Goal: Task Accomplishment & Management: Manage account settings

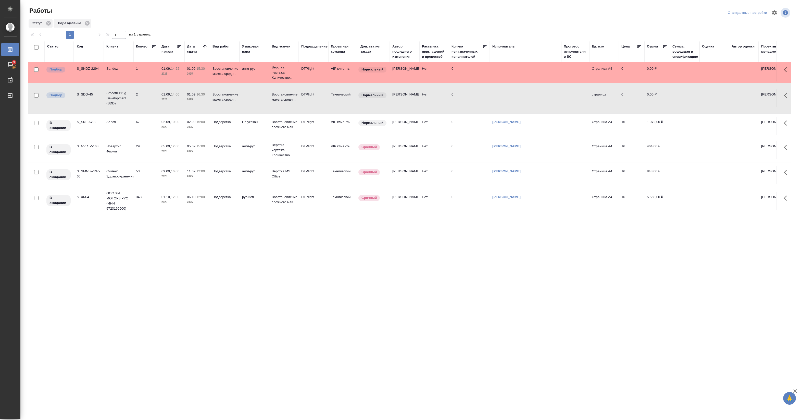
drag, startPoint x: 218, startPoint y: 358, endPoint x: 204, endPoint y: 348, distance: 18.0
click at [216, 358] on div ".cls-1 fill:#fff; AWATERA Pankina Anna Работы 3 Чаты График Выйти Работы Станда…" at bounding box center [400, 210] width 801 height 420
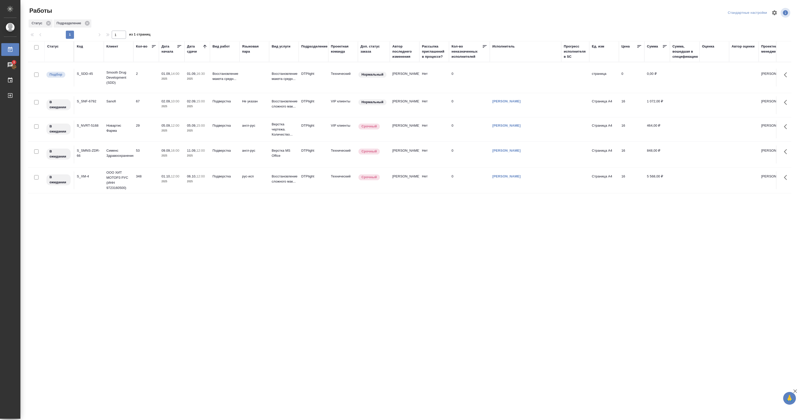
click at [277, 9] on div "Работы" at bounding box center [156, 11] width 256 height 8
click at [128, 81] on p "Smooth Drug Development (SDD)" at bounding box center [118, 77] width 24 height 15
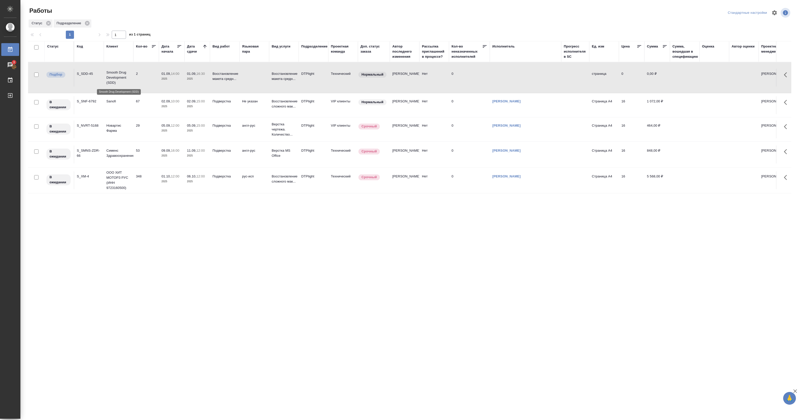
click at [128, 81] on p "Smooth Drug Development (SDD)" at bounding box center [118, 77] width 24 height 15
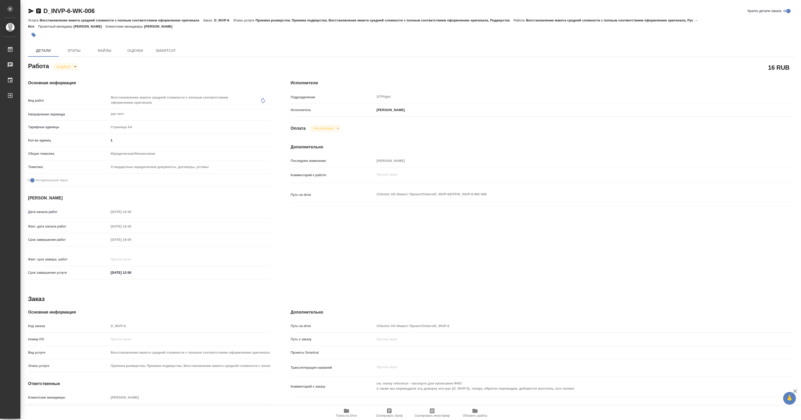
type textarea "x"
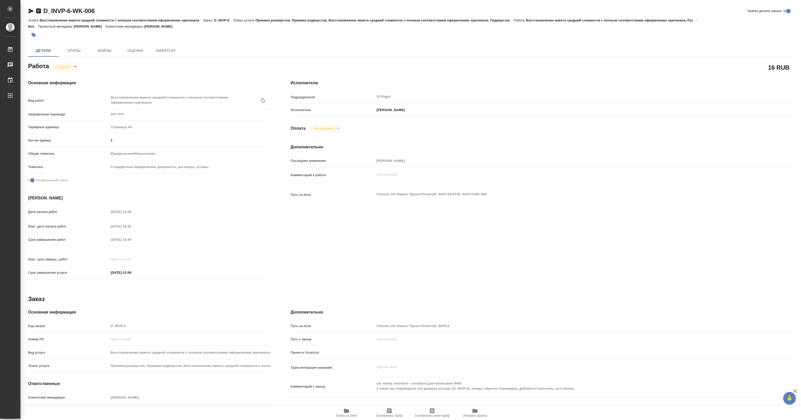
type textarea "x"
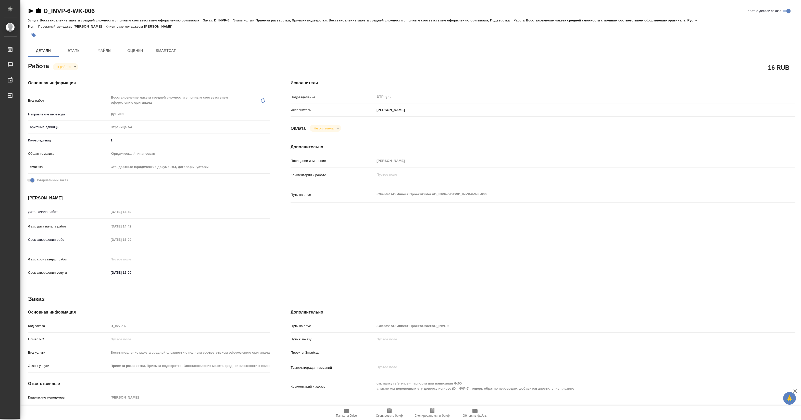
type textarea "x"
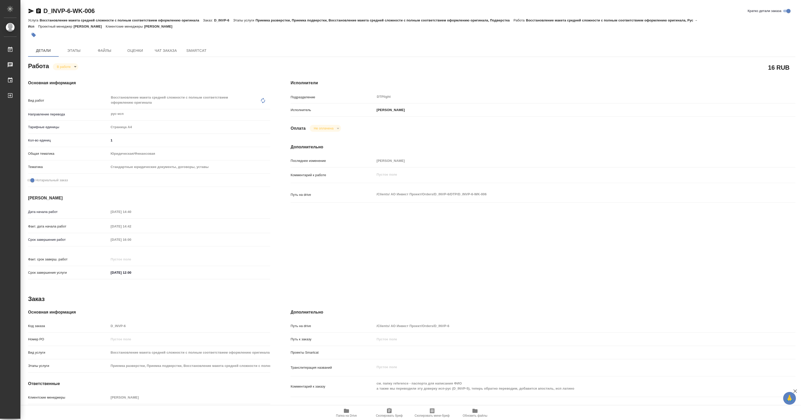
type textarea "x"
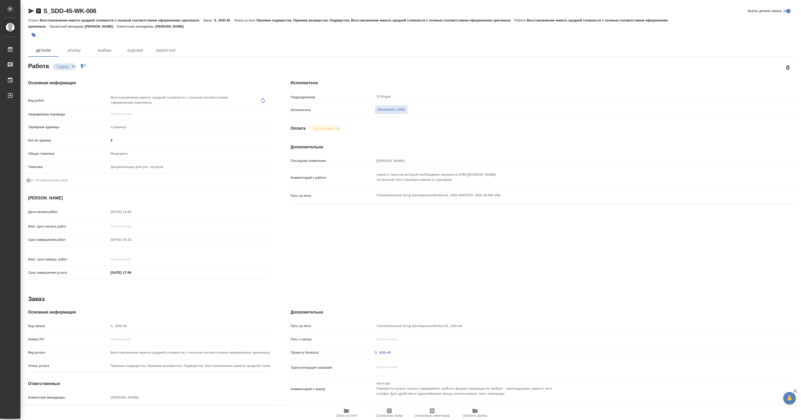
type textarea "x"
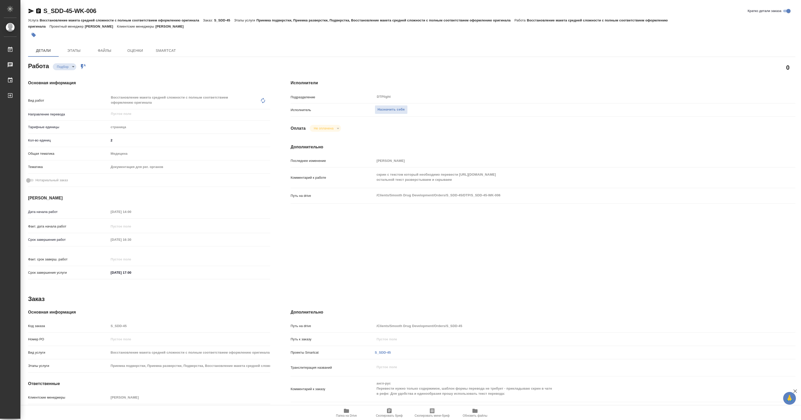
type textarea "x"
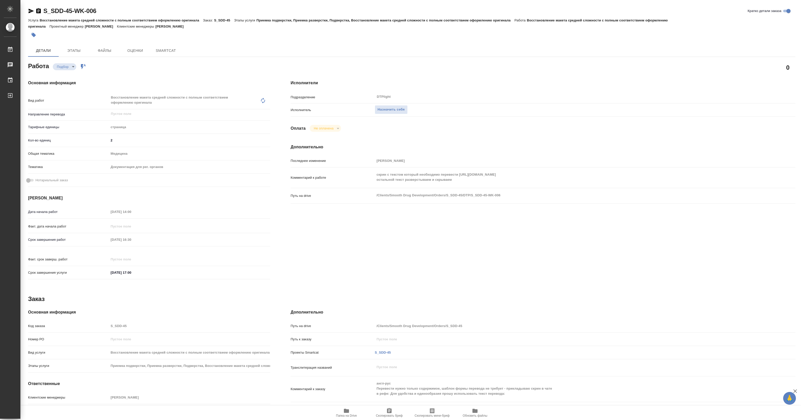
type textarea "x"
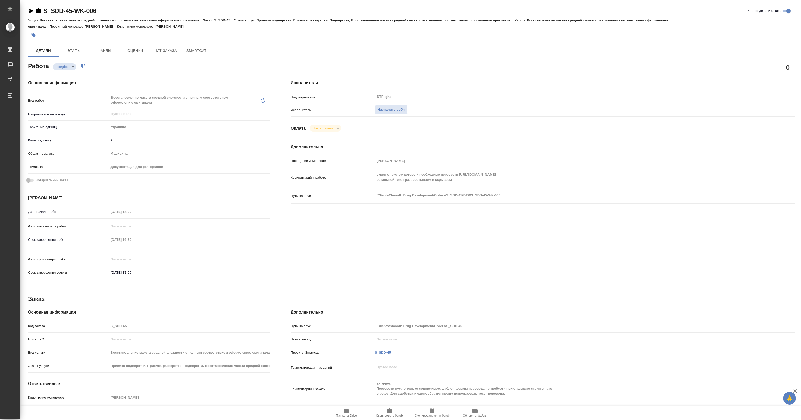
type textarea "x"
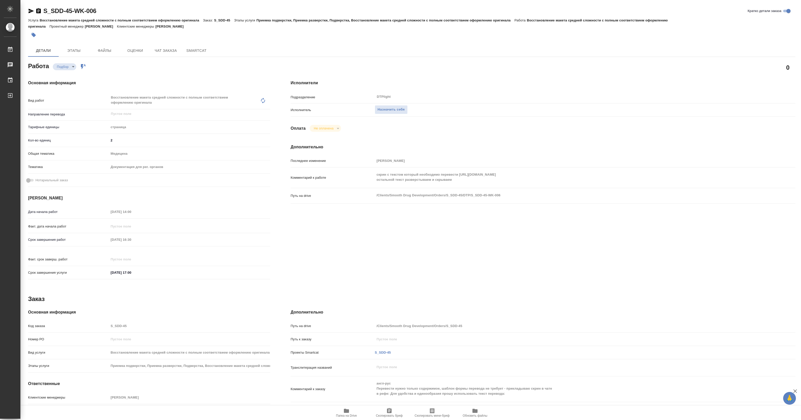
type textarea "x"
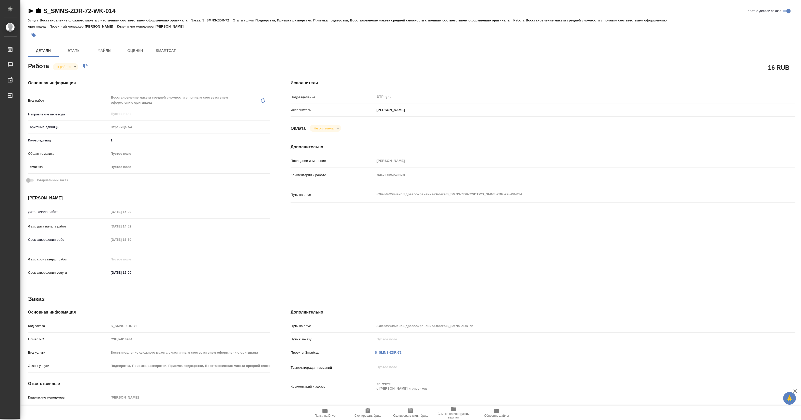
type textarea "x"
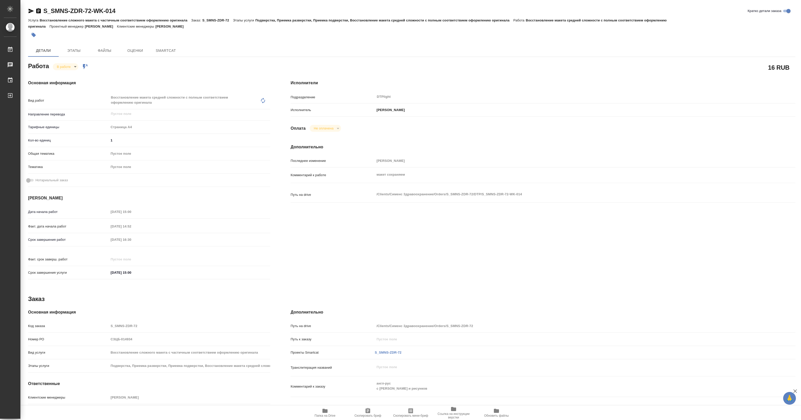
type textarea "x"
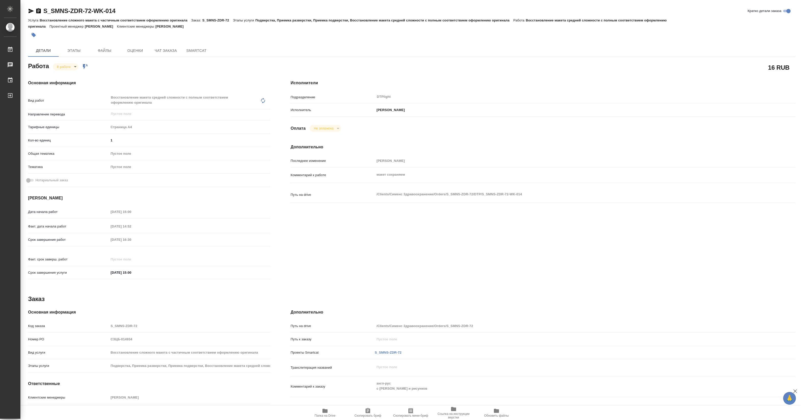
type textarea "x"
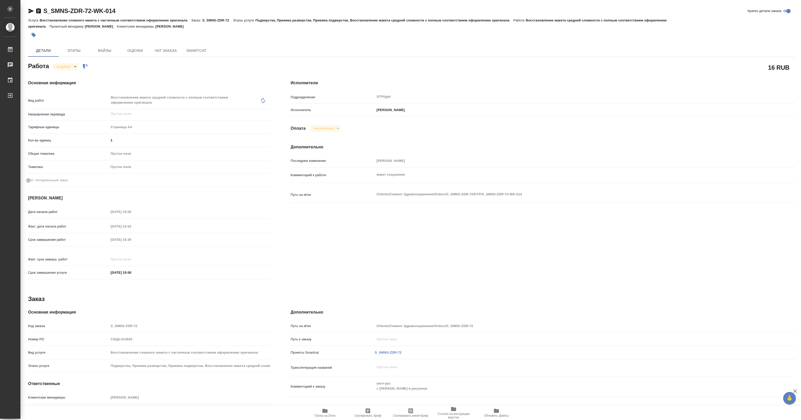
type textarea "x"
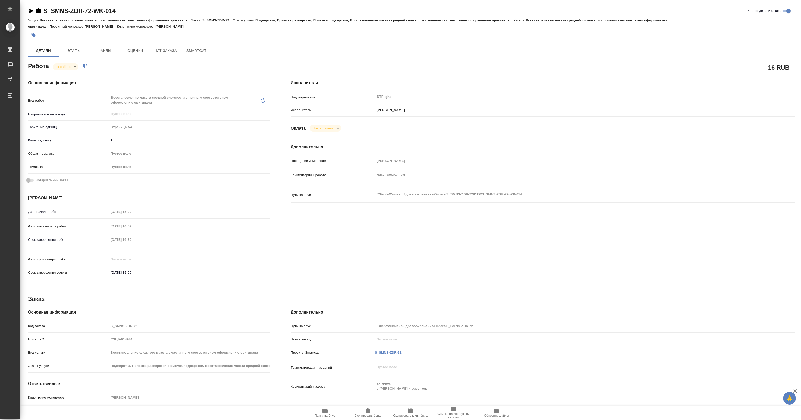
type textarea "x"
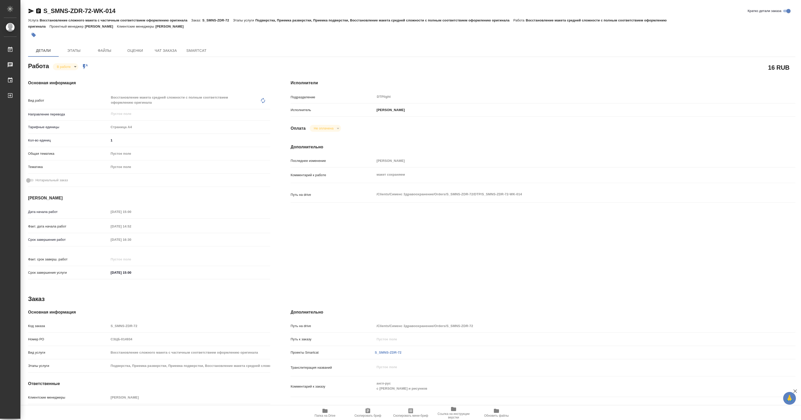
type textarea "x"
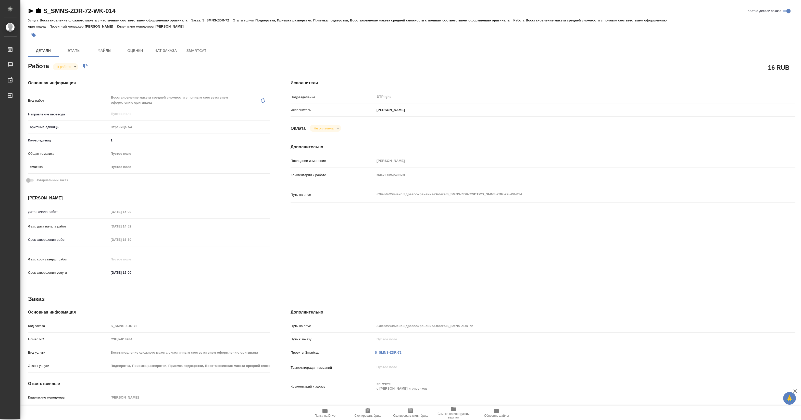
type textarea "x"
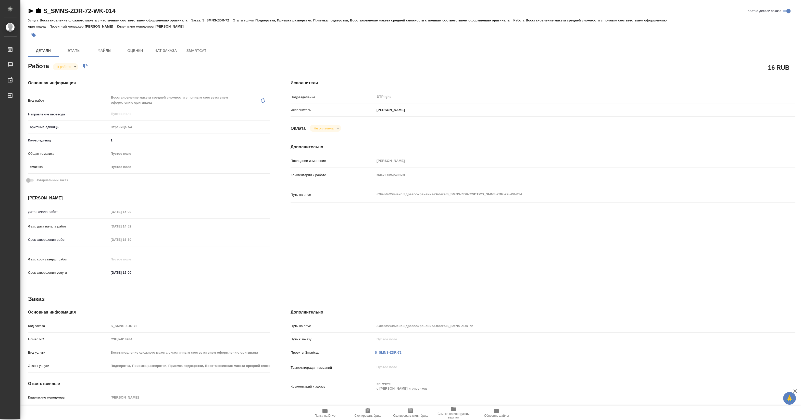
type textarea "x"
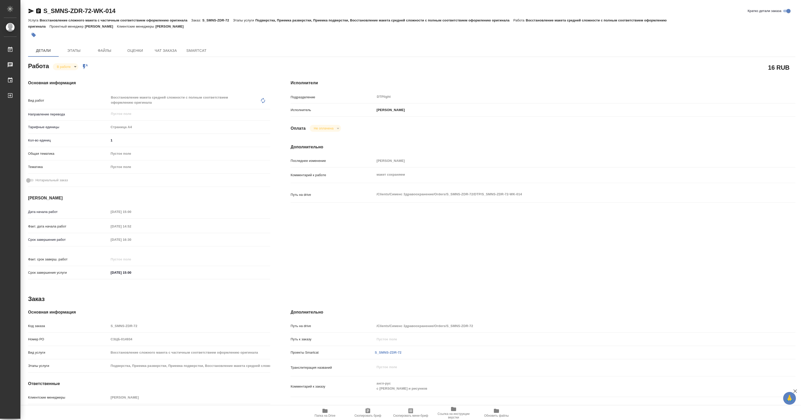
type textarea "x"
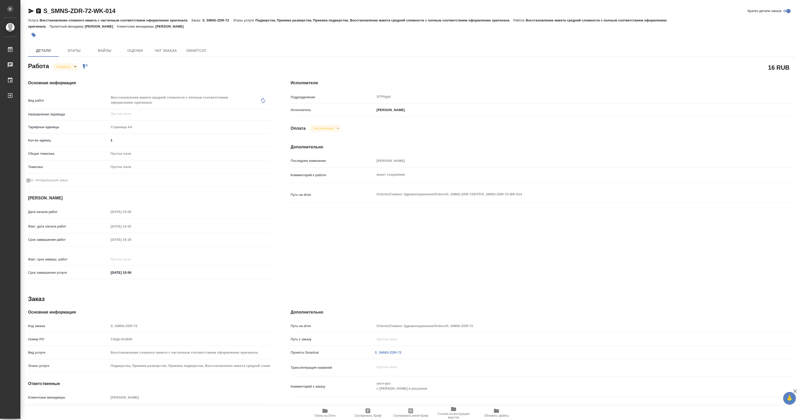
type textarea "x"
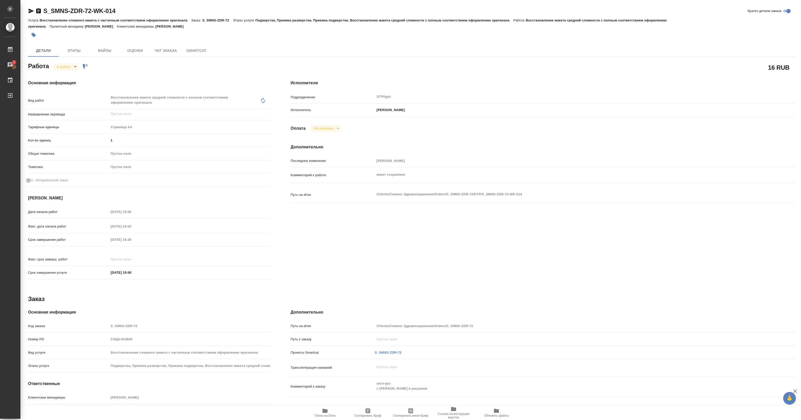
click at [221, 82] on h4 "Основная информация" at bounding box center [149, 83] width 242 height 6
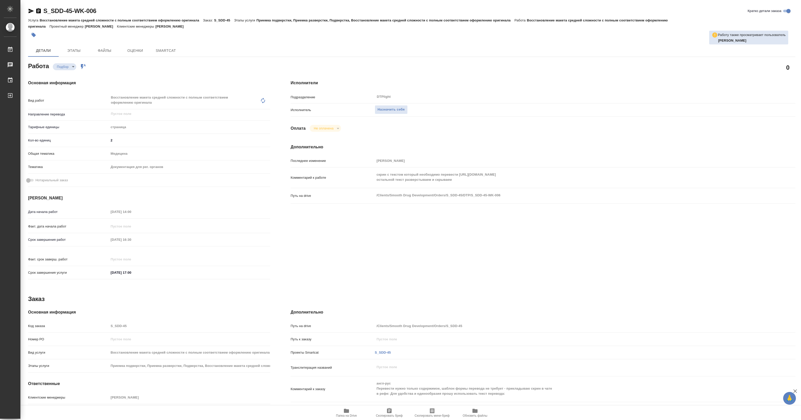
type textarea "x"
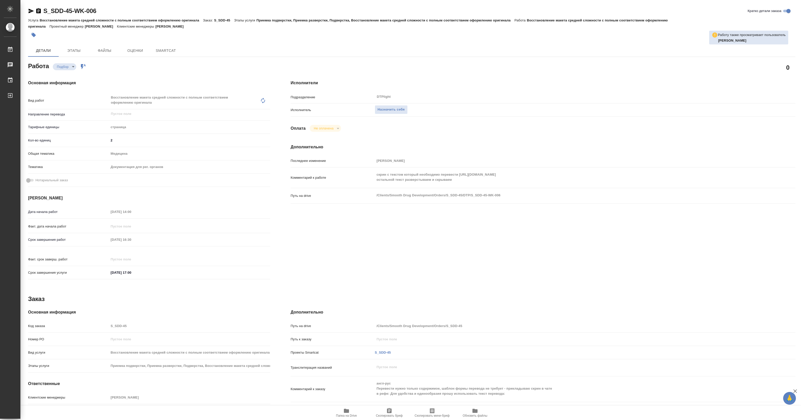
type textarea "x"
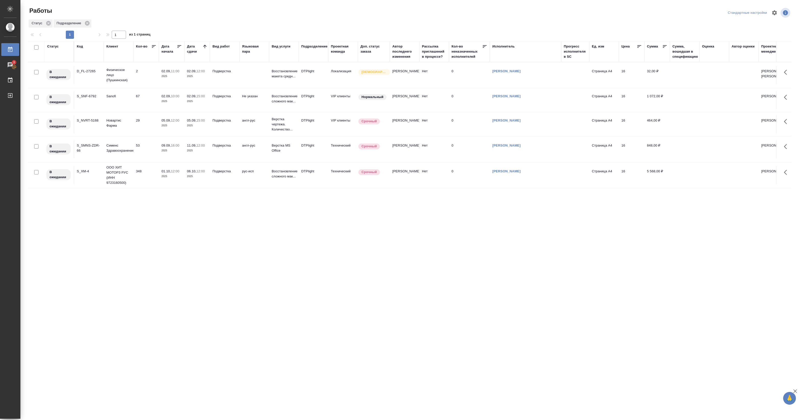
drag, startPoint x: 129, startPoint y: 36, endPoint x: 126, endPoint y: 50, distance: 13.7
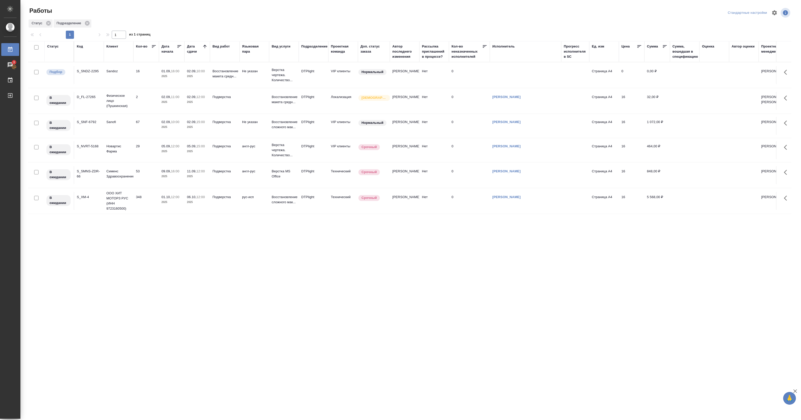
click at [228, 74] on p "Восстановление макета средн..." at bounding box center [225, 74] width 24 height 10
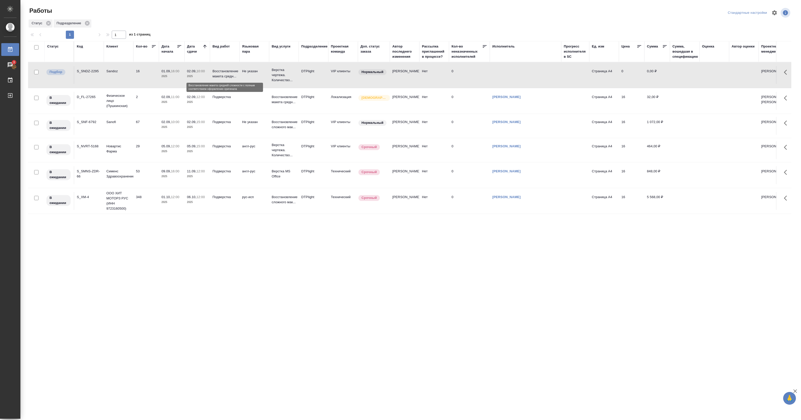
click at [228, 74] on p "Восстановление макета средн..." at bounding box center [225, 74] width 24 height 10
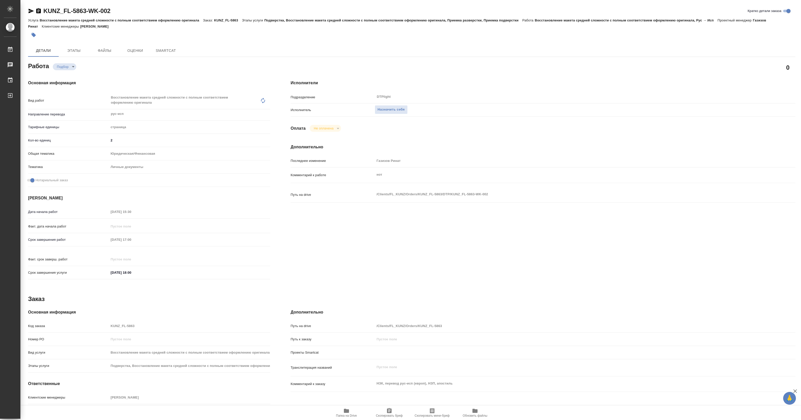
type textarea "x"
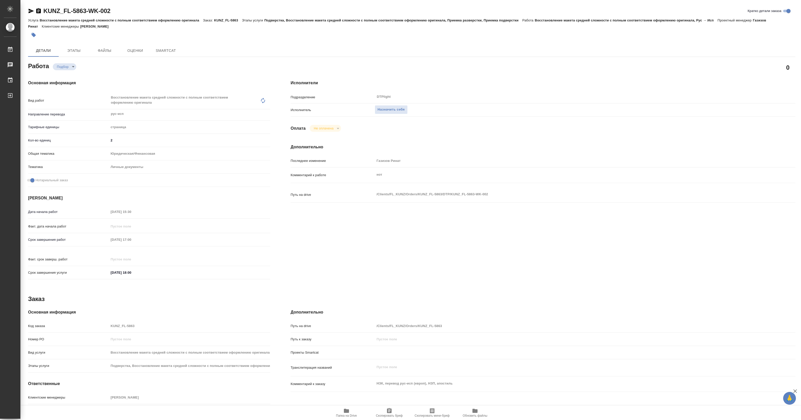
type textarea "x"
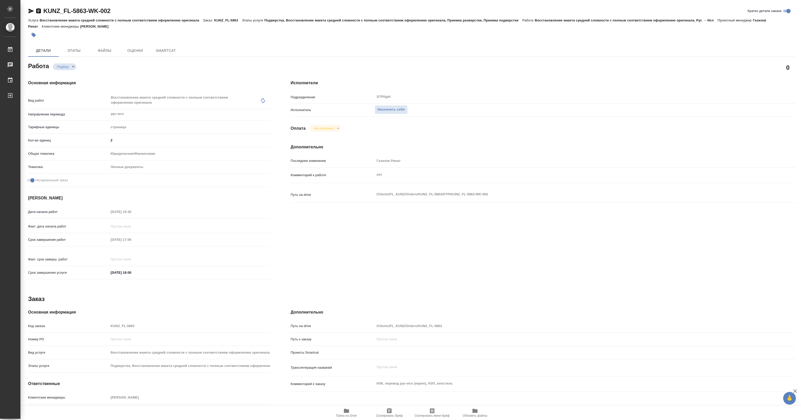
type textarea "x"
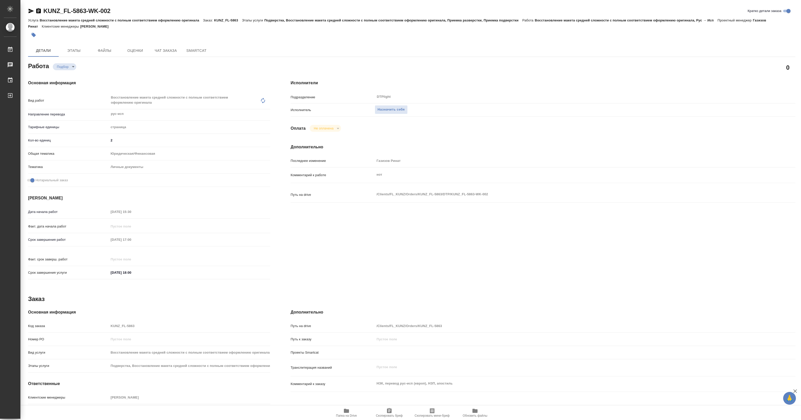
click at [350, 410] on span "Папка на Drive" at bounding box center [346, 412] width 37 height 10
type textarea "x"
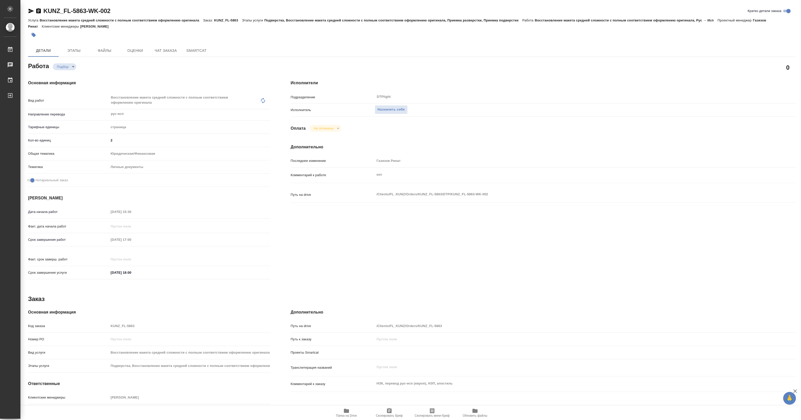
type textarea "x"
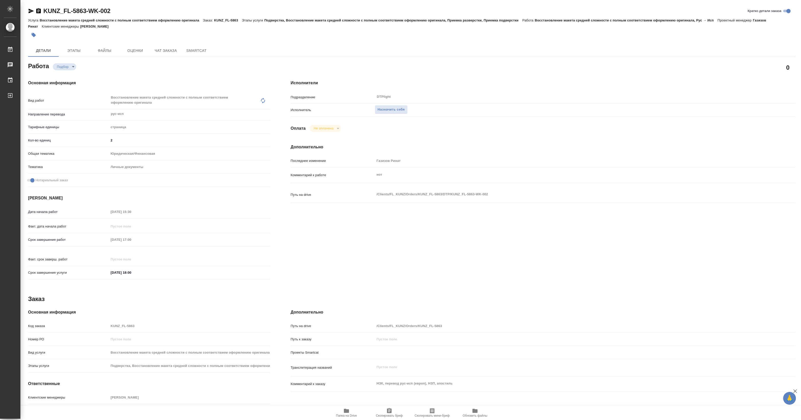
type textarea "x"
click at [390, 108] on span "Назначить себя" at bounding box center [391, 110] width 27 height 6
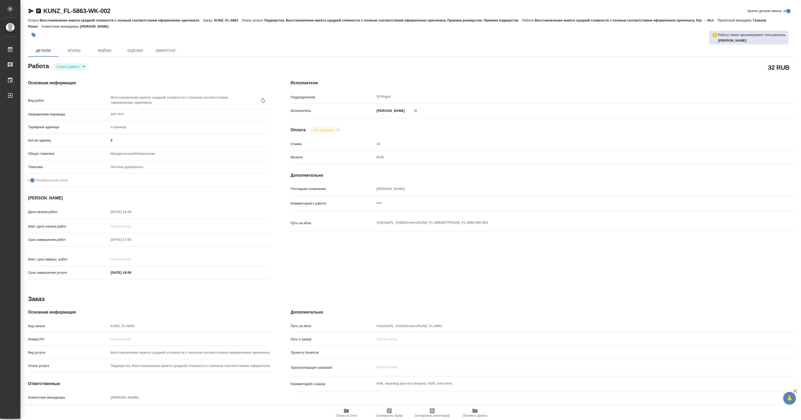
type textarea "x"
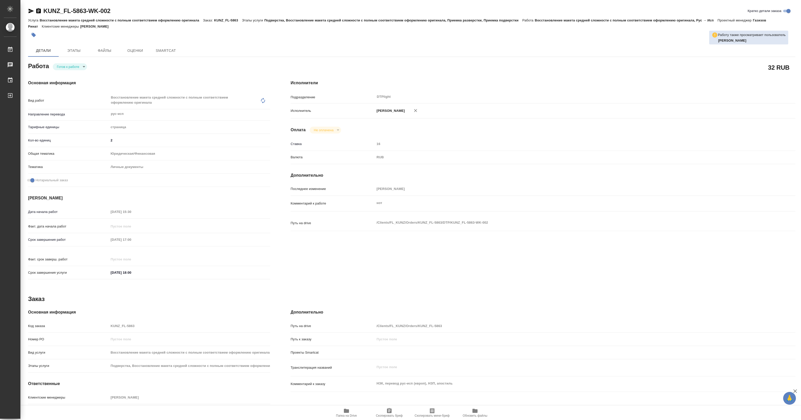
type textarea "x"
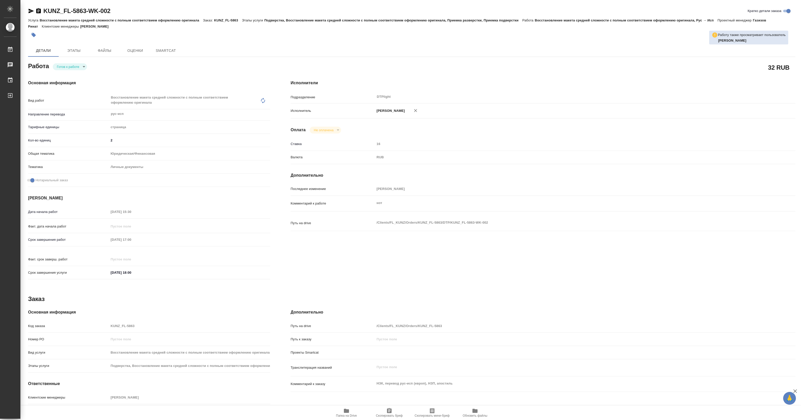
type textarea "x"
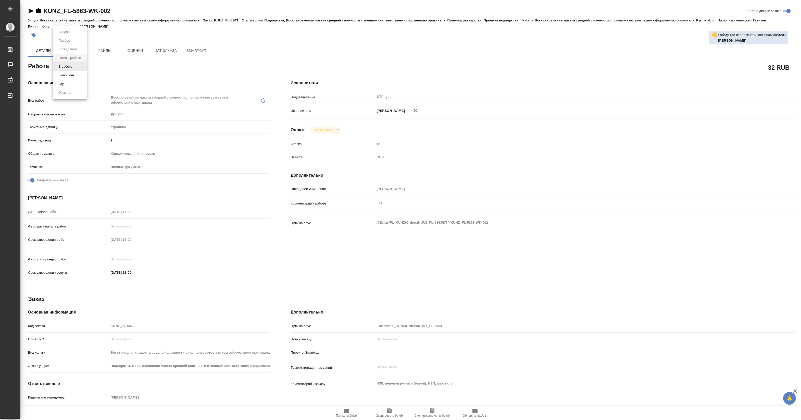
click at [71, 63] on body "🙏 .cls-1 fill:#fff; AWATERA Pankina Anna Работы Чаты График Выйти KUNZ_FL-5863-…" at bounding box center [400, 210] width 801 height 420
click at [71, 66] on button "В работе" at bounding box center [65, 67] width 17 height 6
type textarea "x"
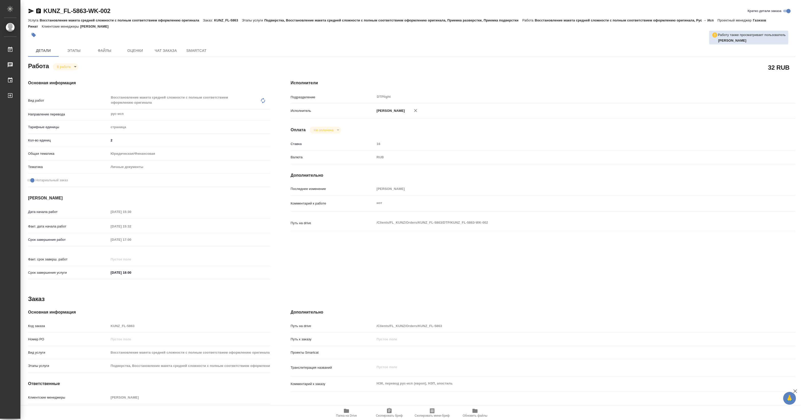
type textarea "x"
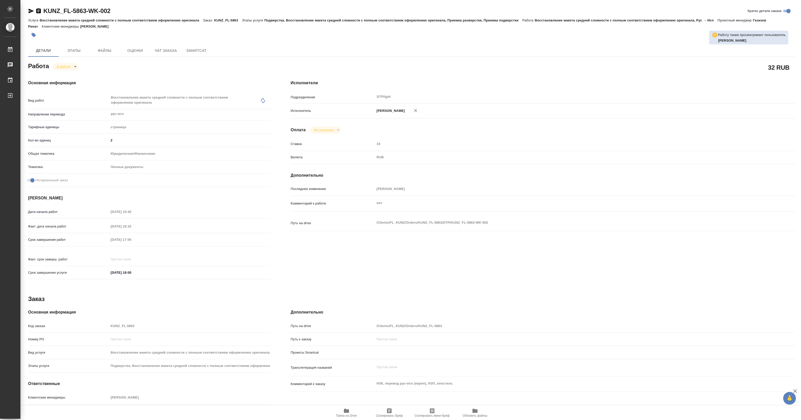
type textarea "x"
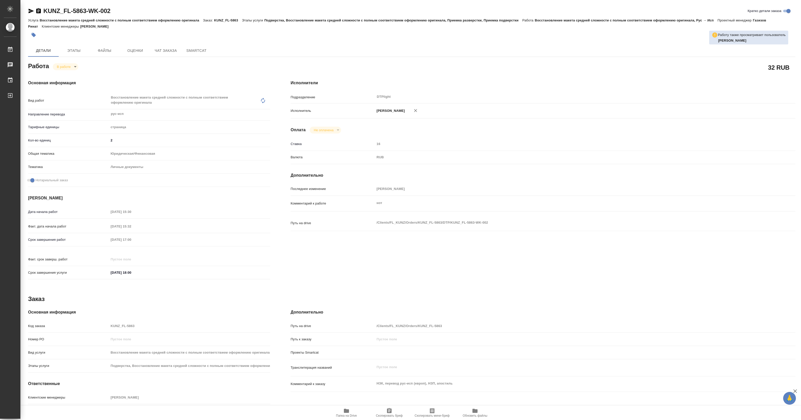
type textarea "x"
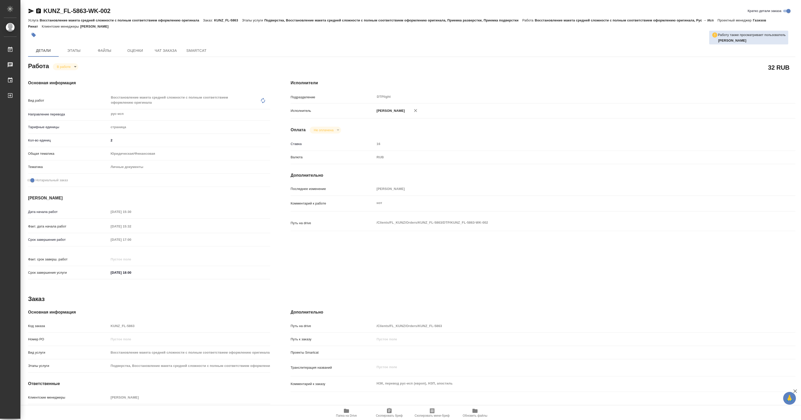
type textarea "x"
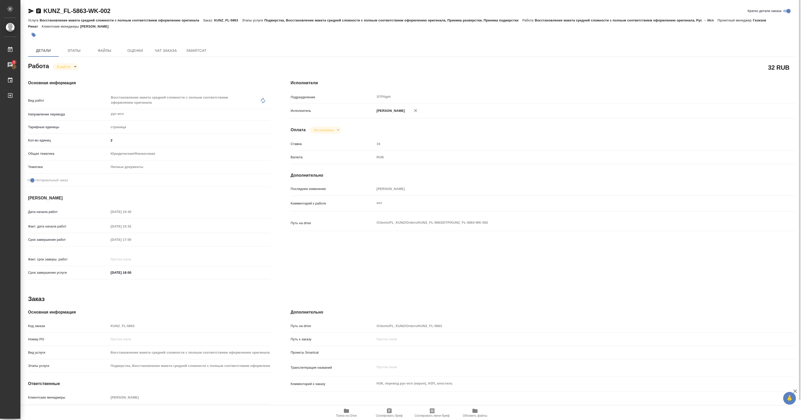
click at [71, 66] on body "🙏 .cls-1 fill:#fff; AWATERA Pankina Anna Работы 3 Чаты График Выйти KUNZ_FL-586…" at bounding box center [400, 210] width 801 height 420
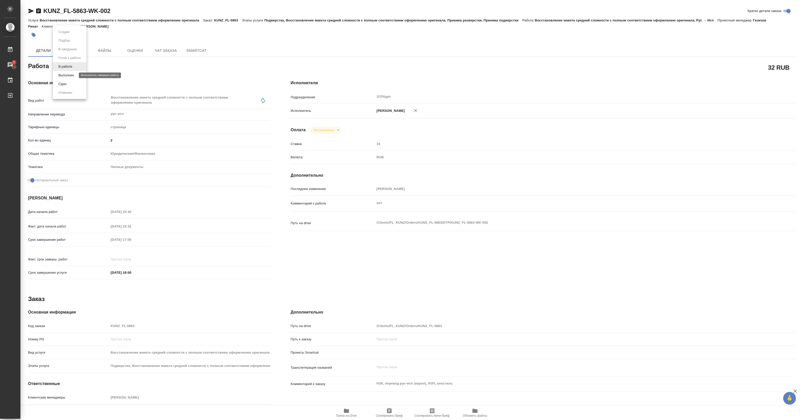
click at [67, 74] on button "Выполнен" at bounding box center [66, 75] width 19 height 6
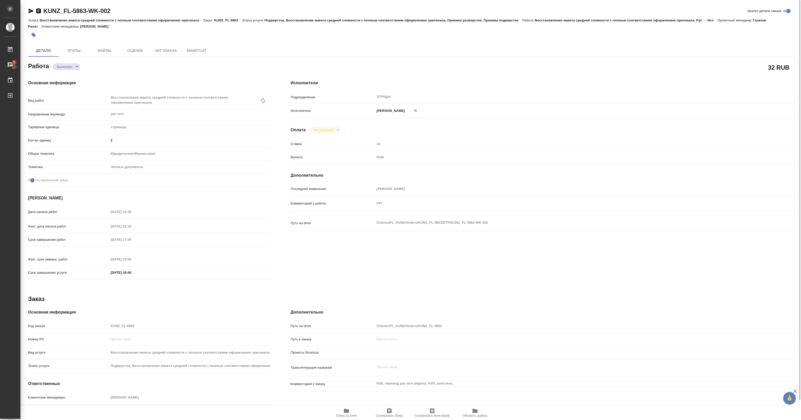
type textarea "x"
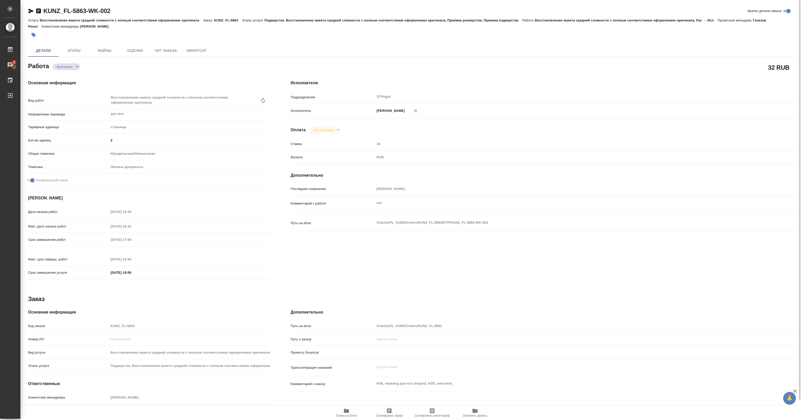
type textarea "x"
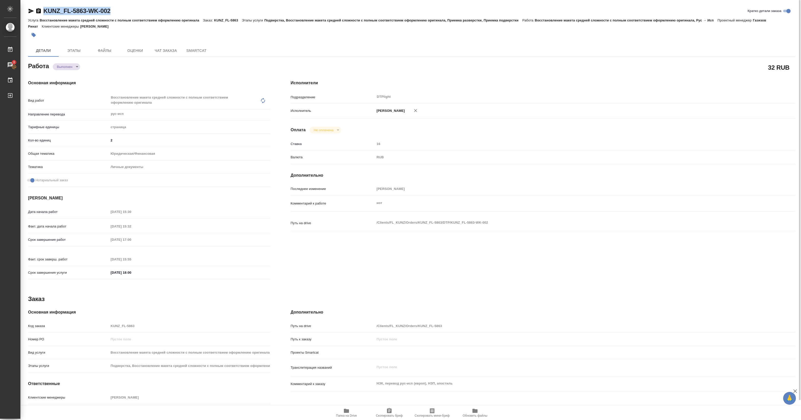
drag, startPoint x: 44, startPoint y: 15, endPoint x: 115, endPoint y: 14, distance: 70.9
click at [115, 14] on div "KUNZ_FL-5863-WK-002 Кратко детали заказа" at bounding box center [411, 11] width 767 height 8
type textarea "x"
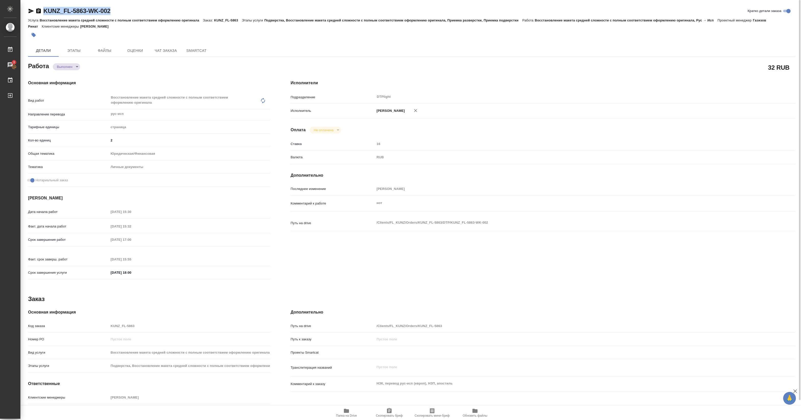
type textarea "x"
copy link "KUNZ_FL-5863-WK-002"
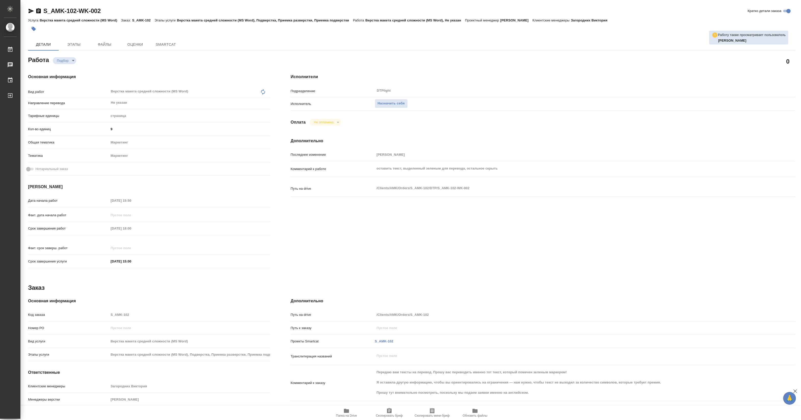
type textarea "x"
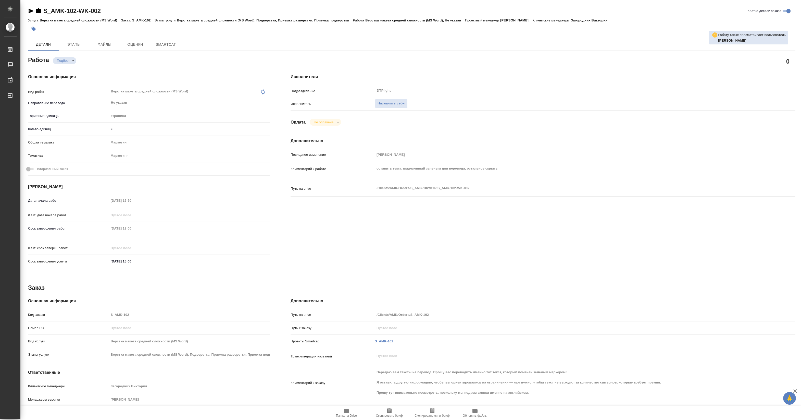
type textarea "x"
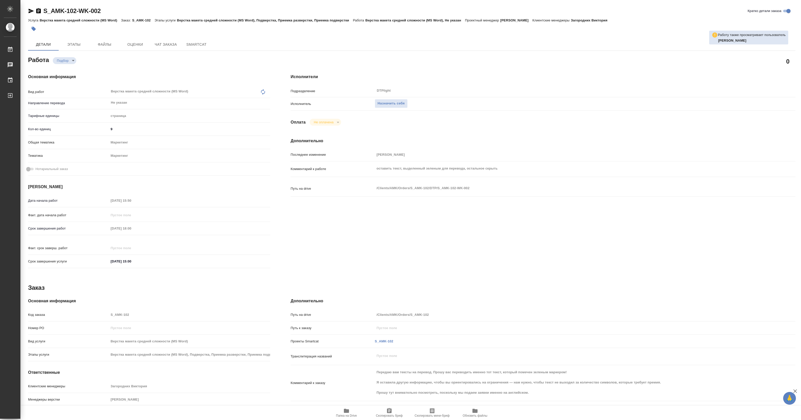
type textarea "x"
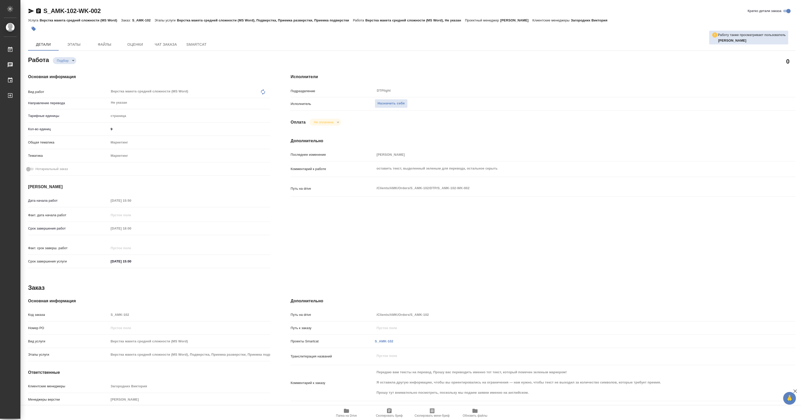
type textarea "x"
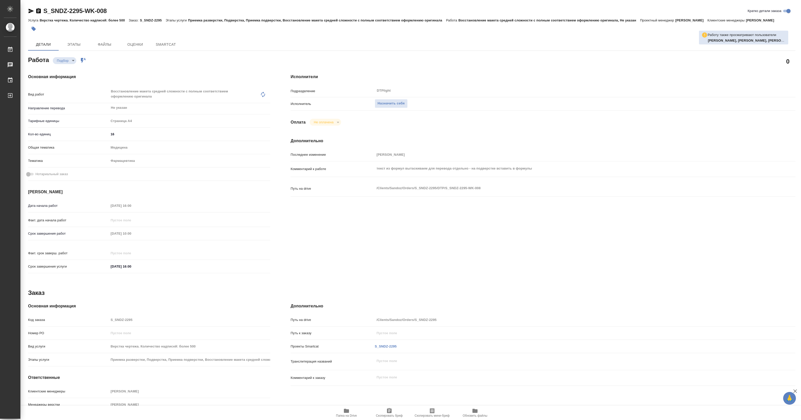
type textarea "x"
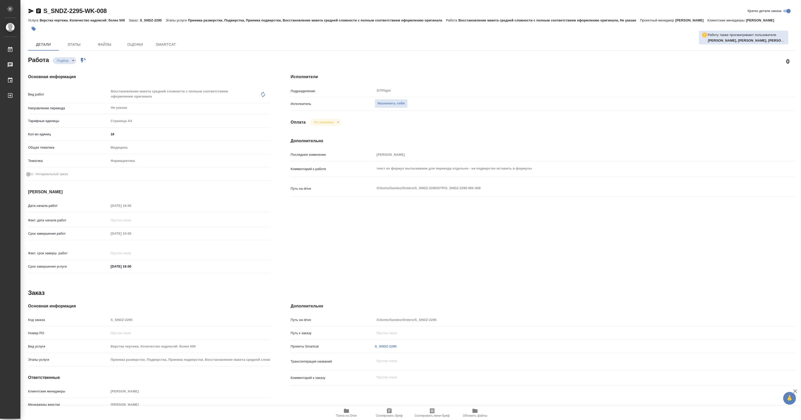
type textarea "x"
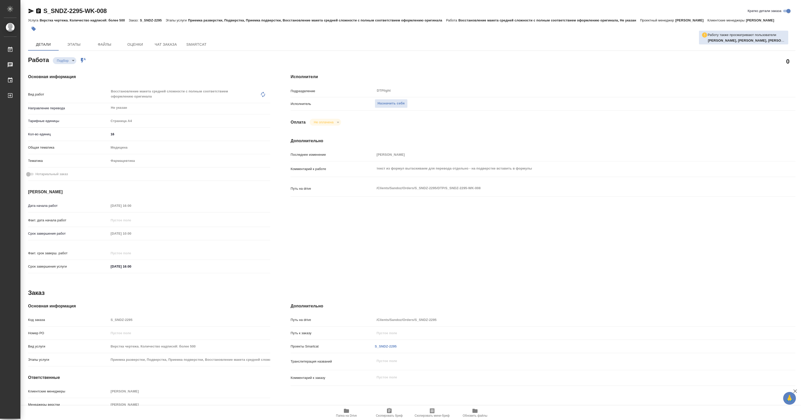
type textarea "x"
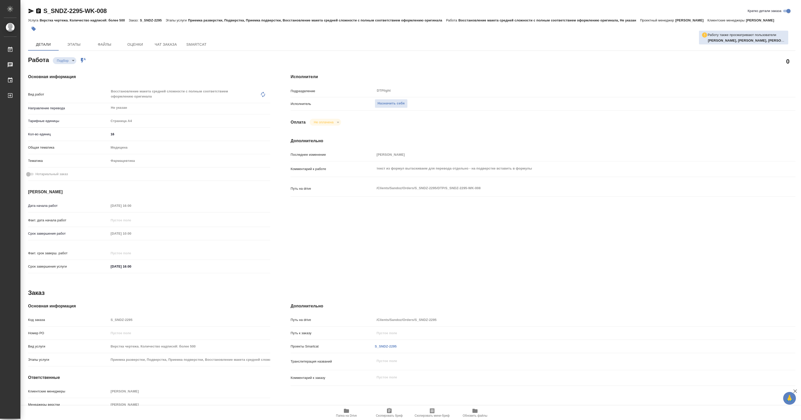
type textarea "x"
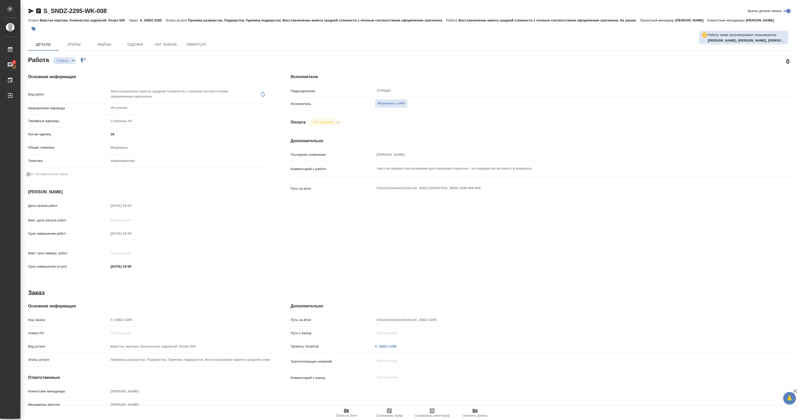
click at [344, 411] on icon "button" at bounding box center [346, 410] width 5 height 4
